Goal: Find specific page/section: Find specific page/section

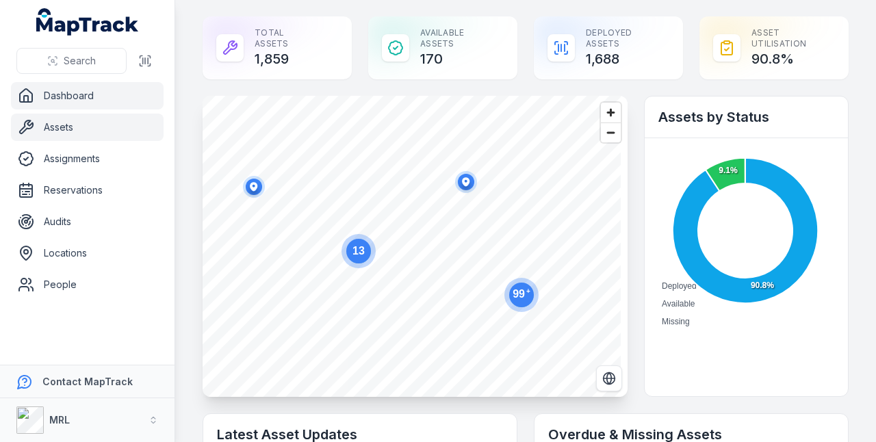
click at [57, 127] on link "Assets" at bounding box center [87, 127] width 153 height 27
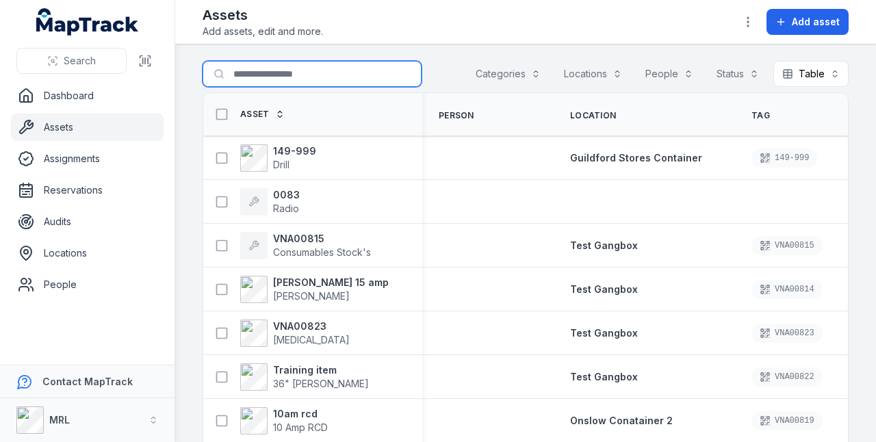
click at [248, 74] on input "Search for assets" at bounding box center [312, 74] width 219 height 26
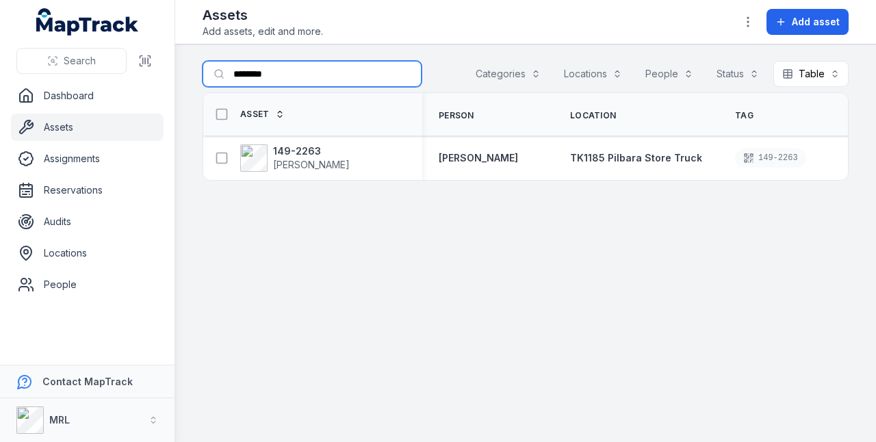
type input "********"
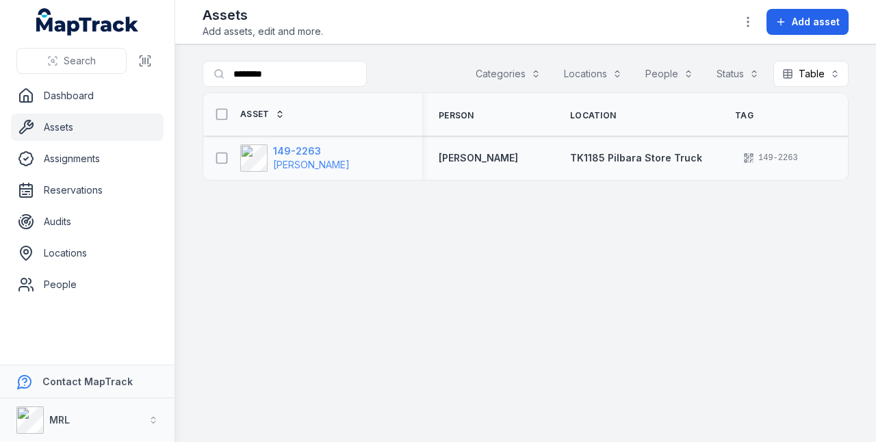
click at [281, 159] on span "[PERSON_NAME]" at bounding box center [311, 165] width 77 height 12
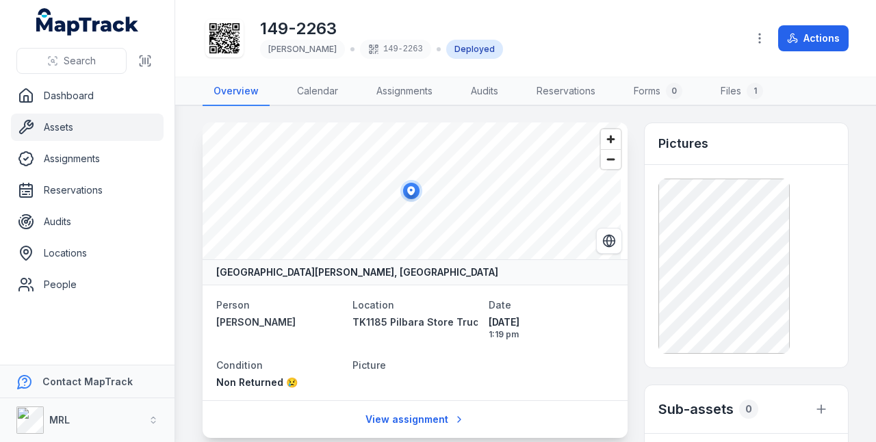
click at [865, 430] on main "[GEOGRAPHIC_DATA][PERSON_NAME], [GEOGRAPHIC_DATA] Person [PERSON_NAME] stenning…" at bounding box center [525, 274] width 701 height 336
click at [813, 40] on button "Actions" at bounding box center [813, 38] width 70 height 26
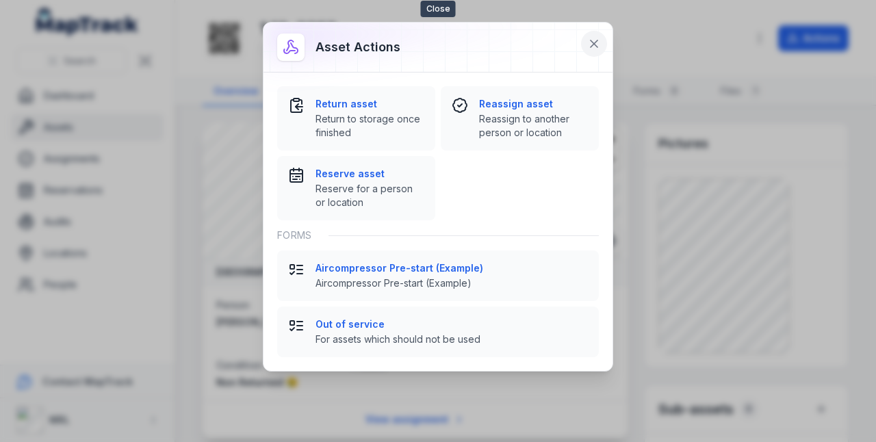
click at [593, 45] on icon at bounding box center [594, 44] width 14 height 14
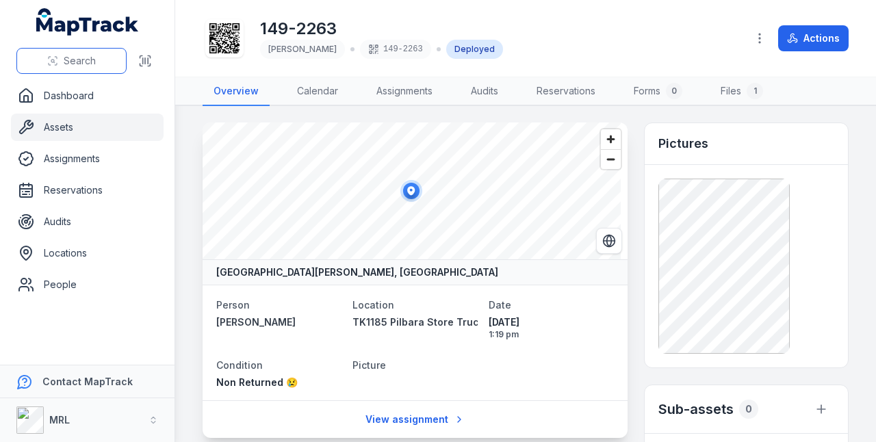
click at [101, 59] on button "Search" at bounding box center [71, 61] width 110 height 26
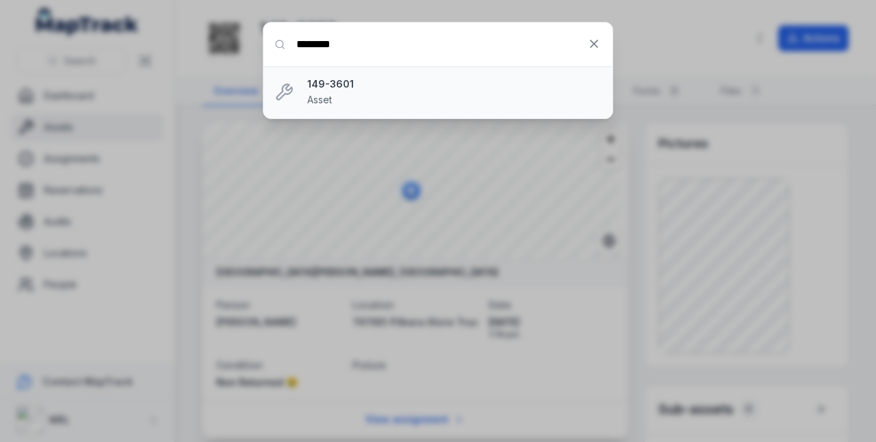
type input "********"
click at [319, 84] on strong "149-3601" at bounding box center [454, 84] width 294 height 14
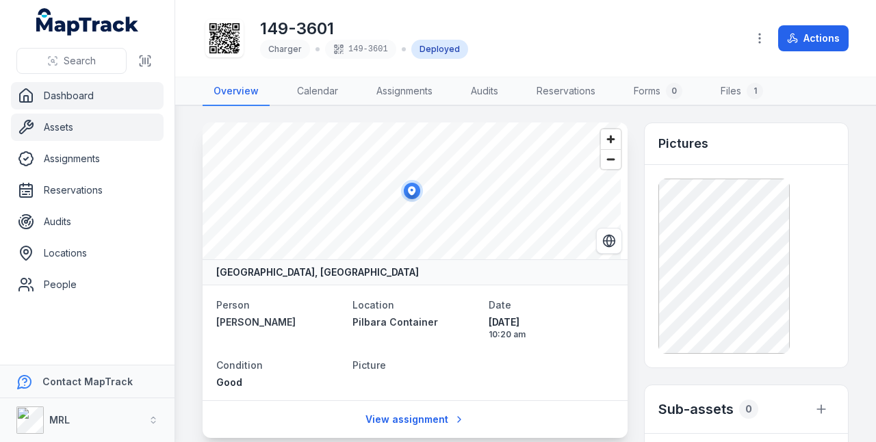
click at [73, 99] on link "Dashboard" at bounding box center [87, 95] width 153 height 27
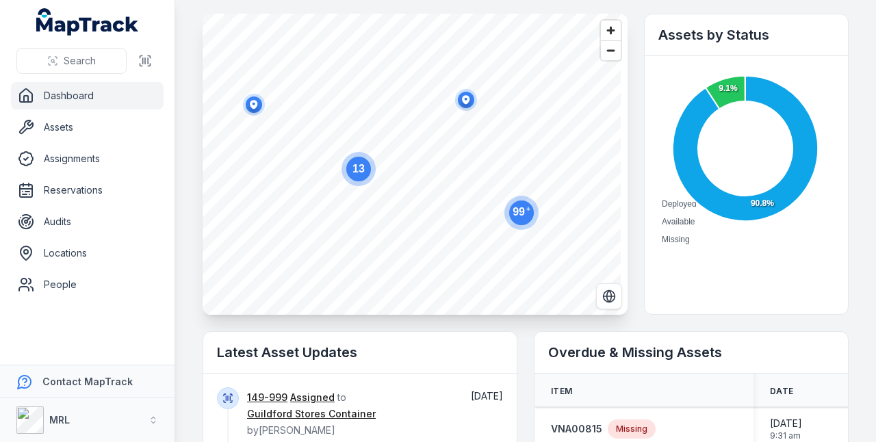
scroll to position [64, 0]
